Goal: Task Accomplishment & Management: Use online tool/utility

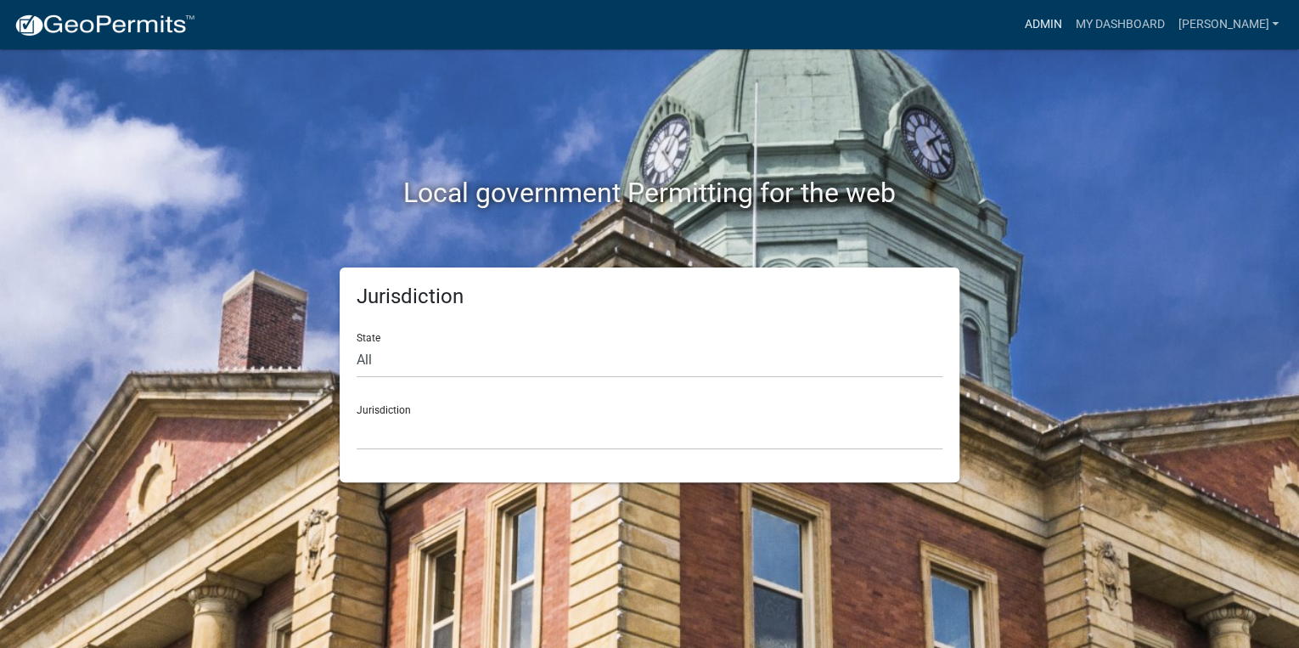
click at [1068, 23] on link "Admin" at bounding box center [1042, 24] width 51 height 32
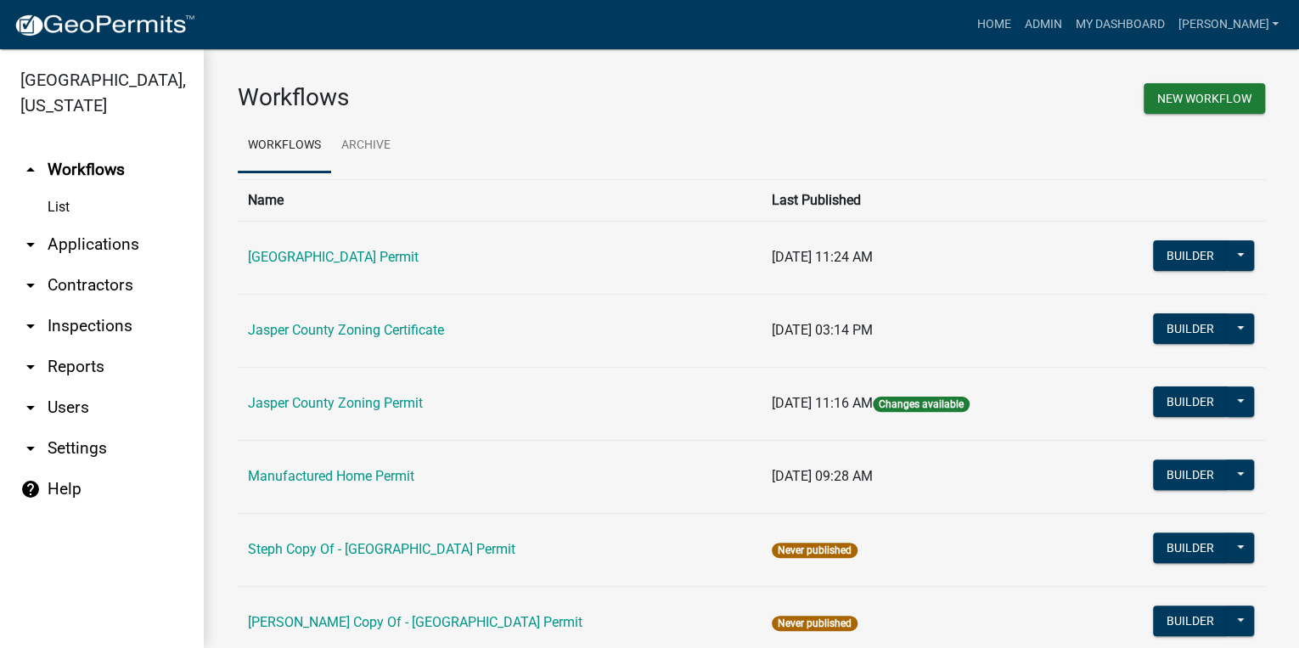
click at [55, 241] on link "arrow_drop_down Applications" at bounding box center [102, 244] width 204 height 41
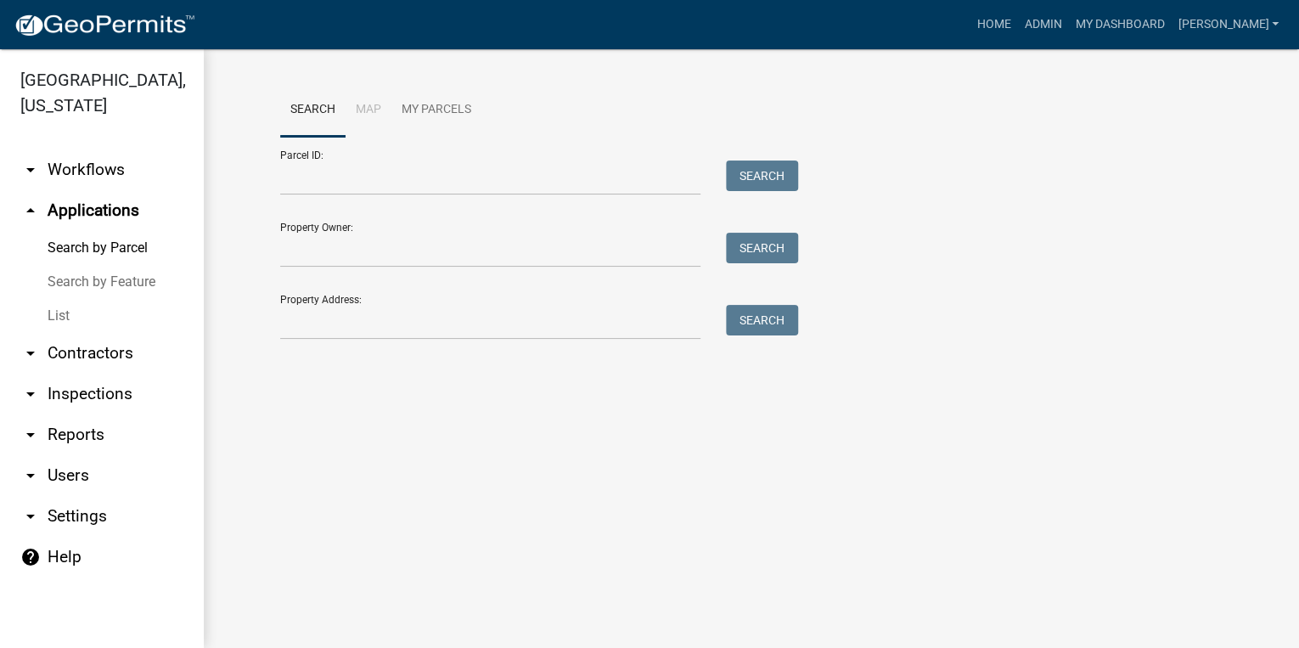
click at [58, 317] on link "List" at bounding box center [102, 316] width 204 height 34
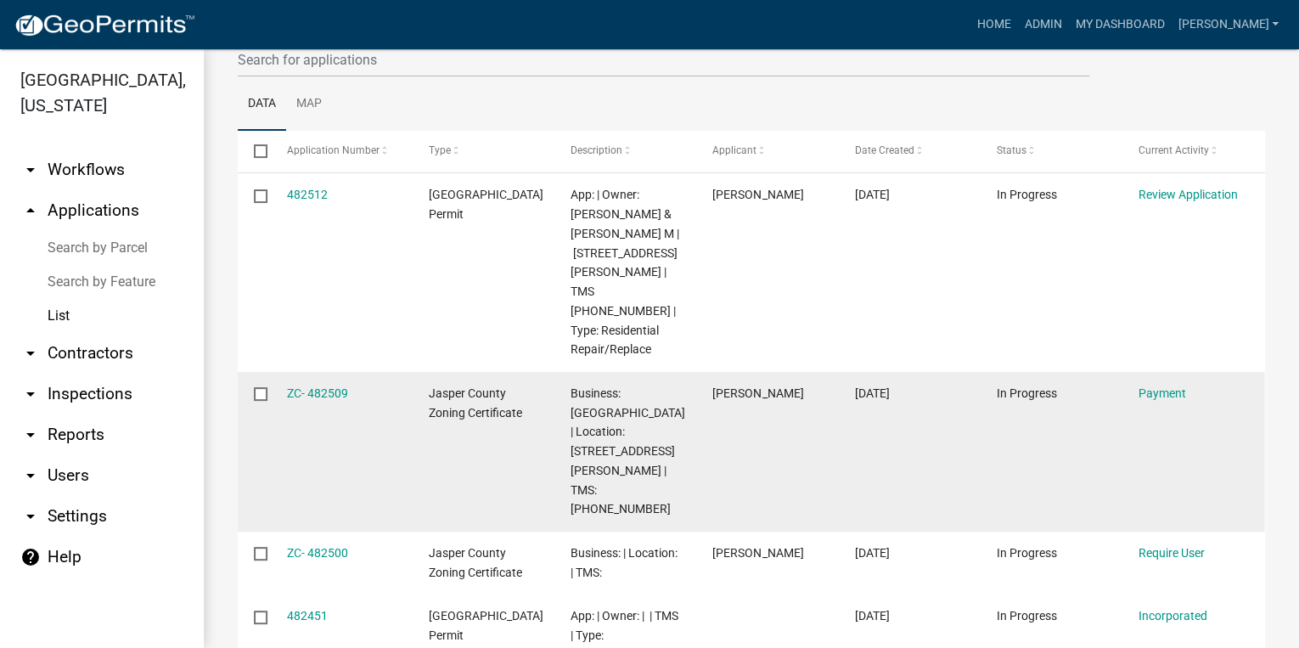
scroll to position [204, 0]
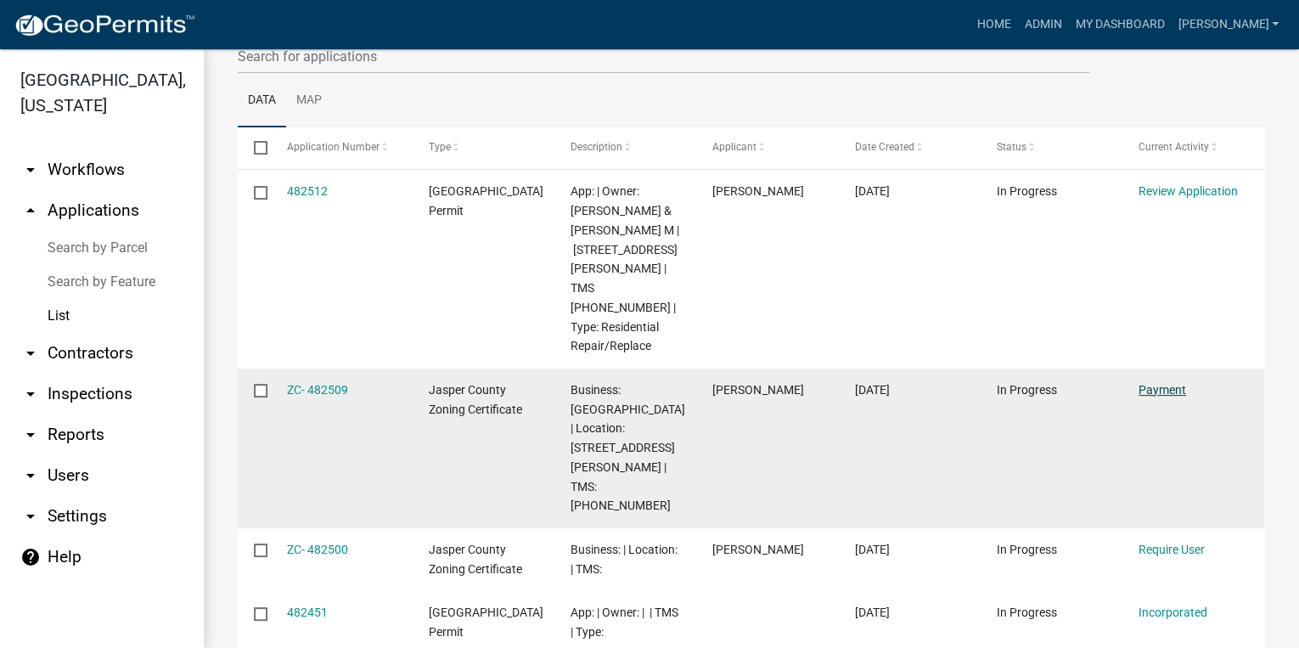
click at [1168, 383] on link "Payment" at bounding box center [1163, 390] width 48 height 14
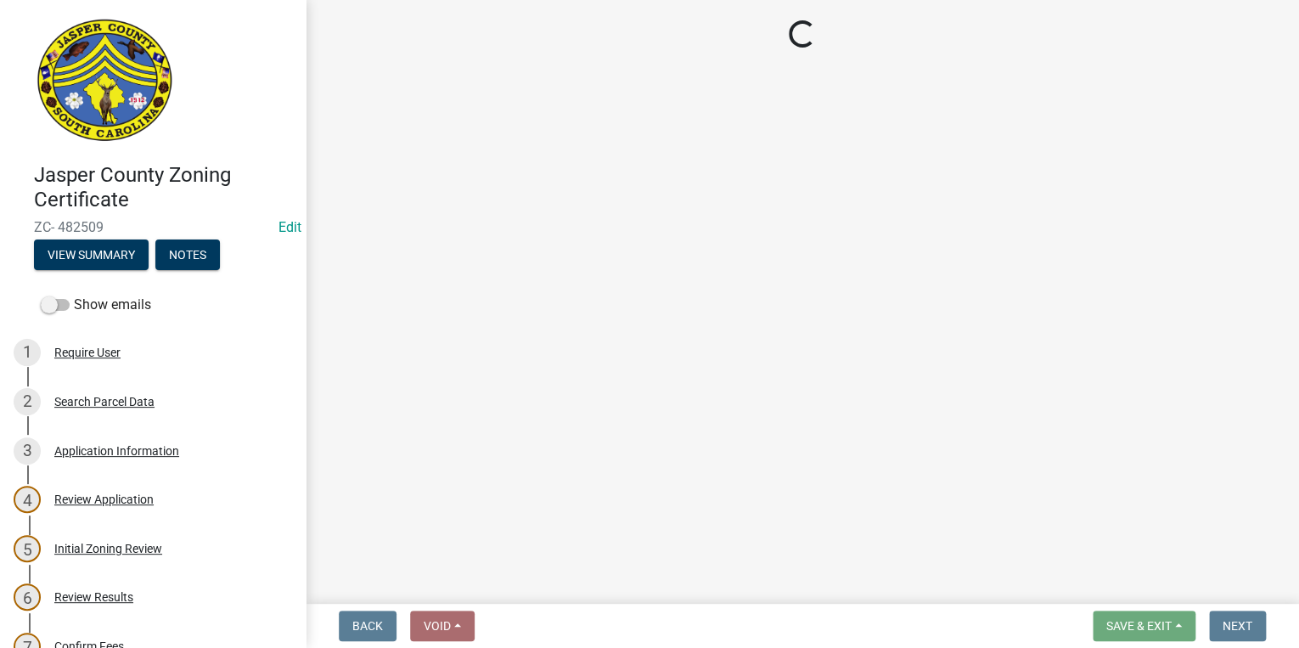
select select "3: 3"
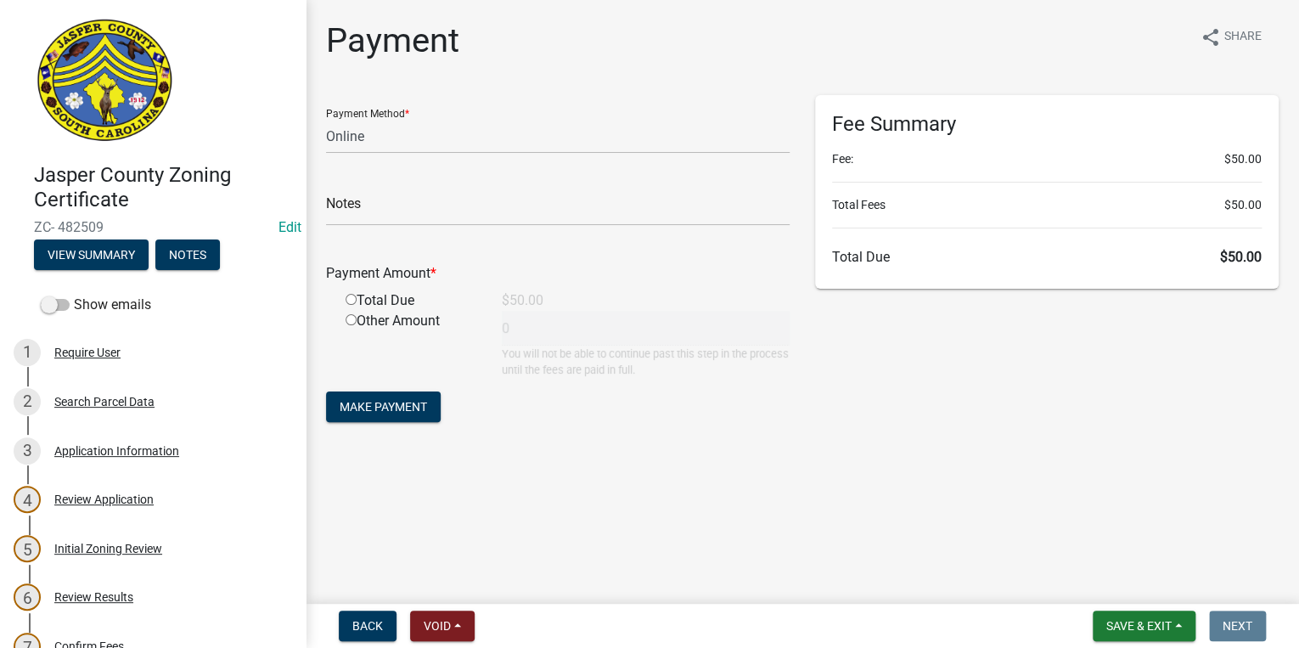
click at [352, 301] on input "radio" at bounding box center [351, 299] width 11 height 11
radio input "true"
type input "50"
click at [380, 397] on button "Make Payment" at bounding box center [383, 406] width 115 height 31
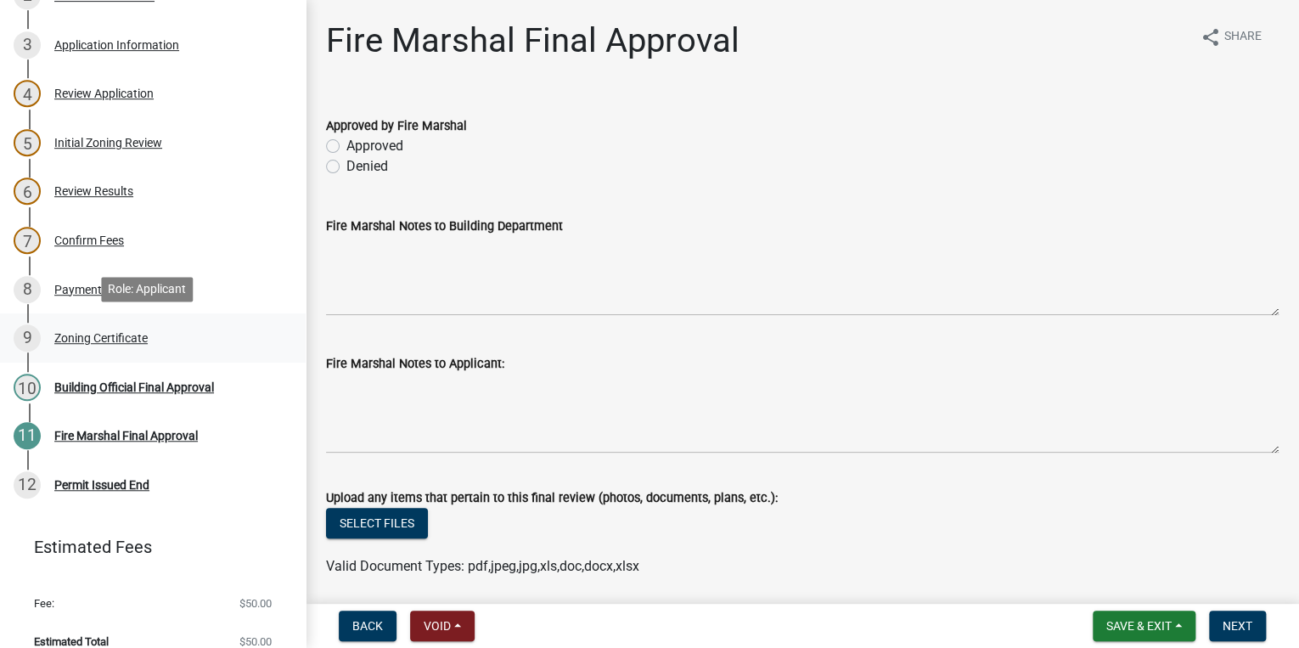
scroll to position [408, 0]
click at [87, 330] on div "Zoning Certificate" at bounding box center [100, 336] width 93 height 12
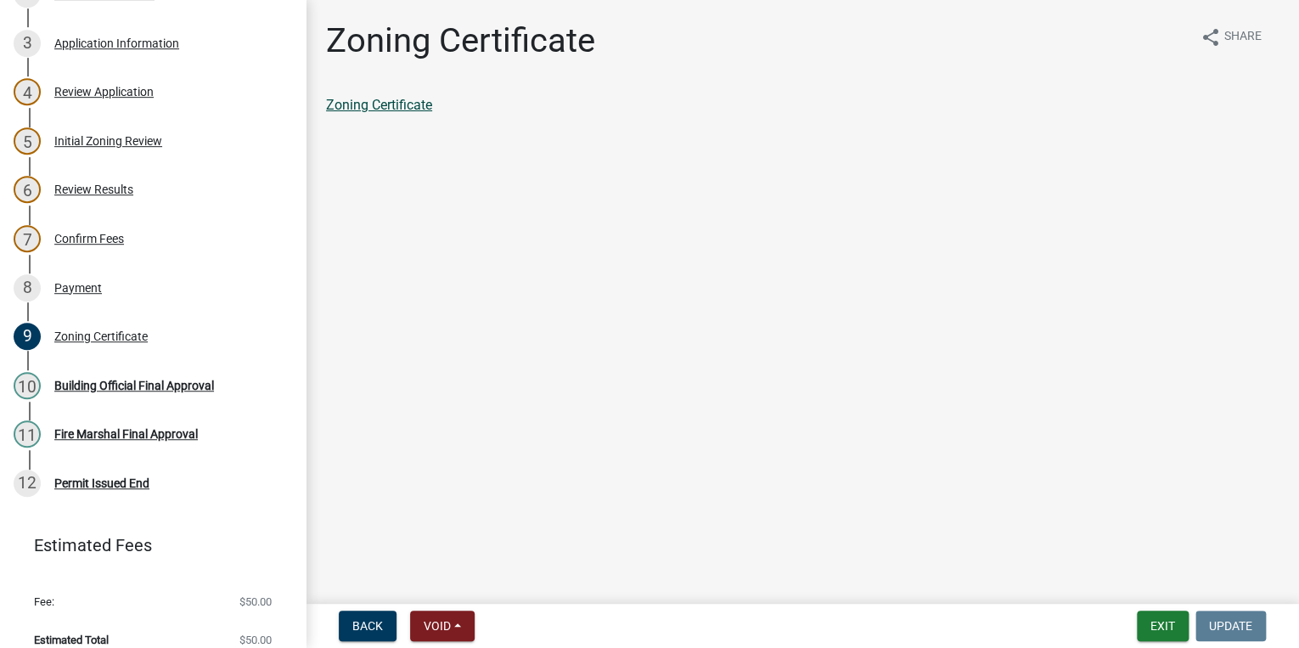
click at [391, 112] on link "Zoning Certificate" at bounding box center [379, 105] width 106 height 16
click at [1159, 626] on button "Exit" at bounding box center [1163, 625] width 52 height 31
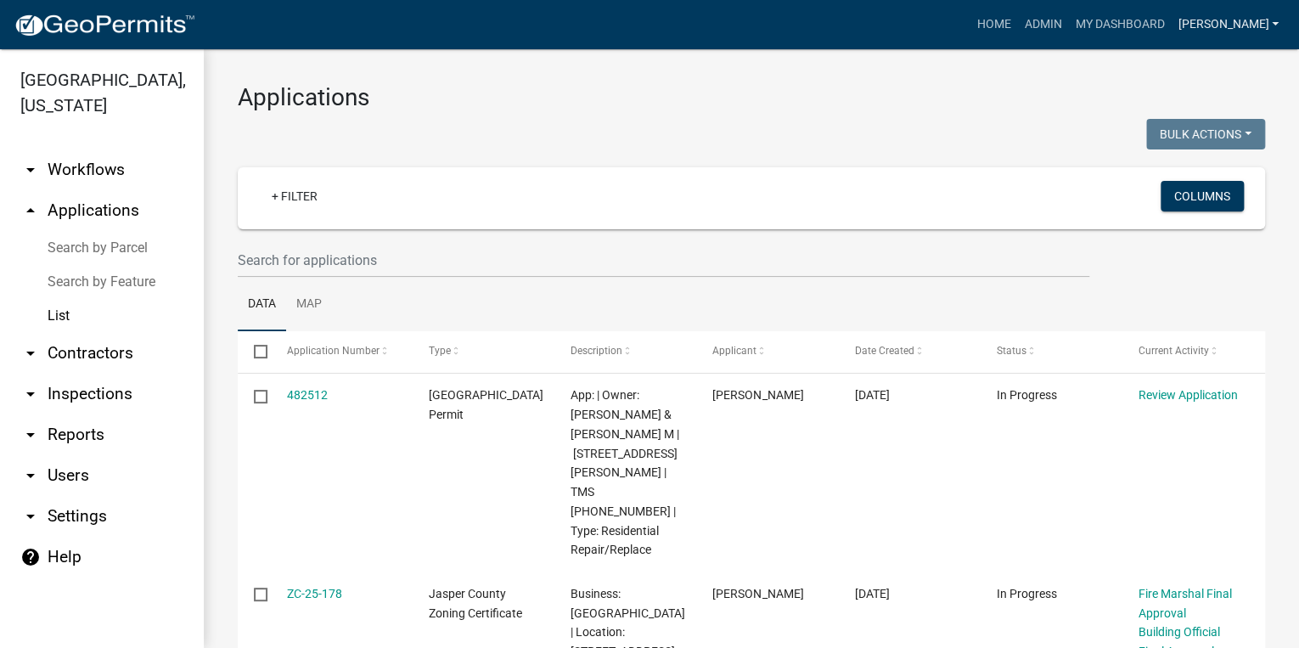
click at [1260, 23] on link "[PERSON_NAME]" at bounding box center [1228, 24] width 115 height 32
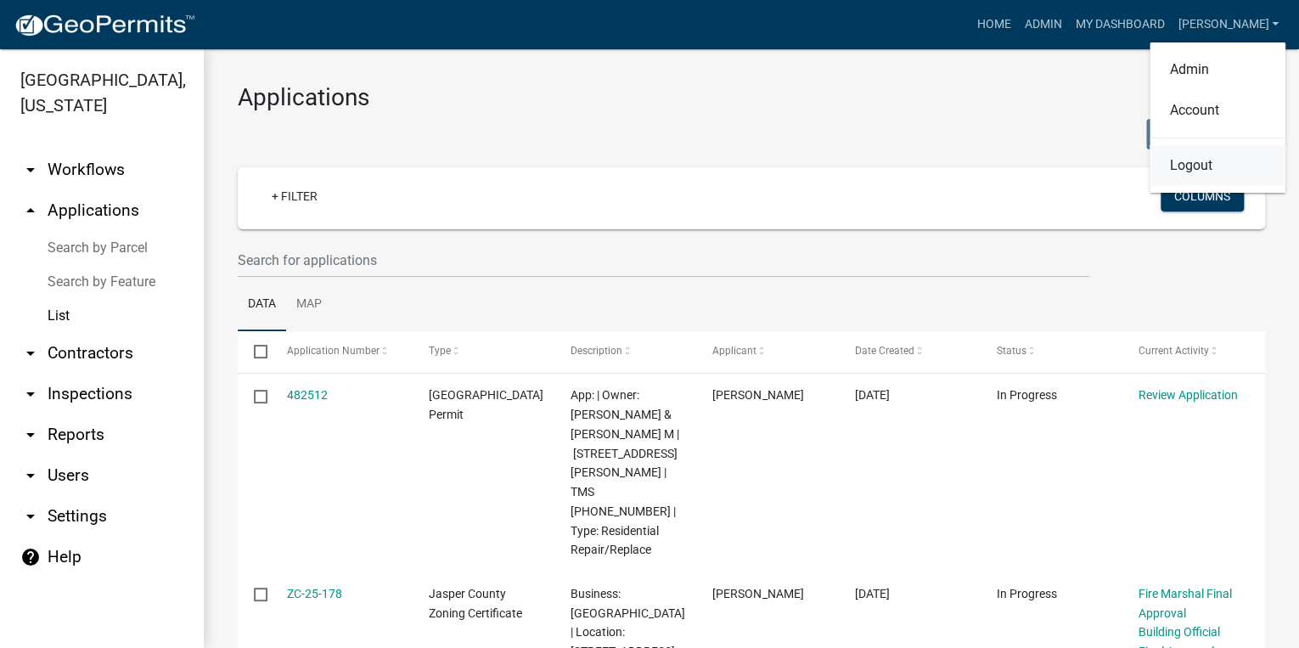
click at [1206, 172] on link "Logout" at bounding box center [1218, 165] width 136 height 41
